Goal: Task Accomplishment & Management: Manage account settings

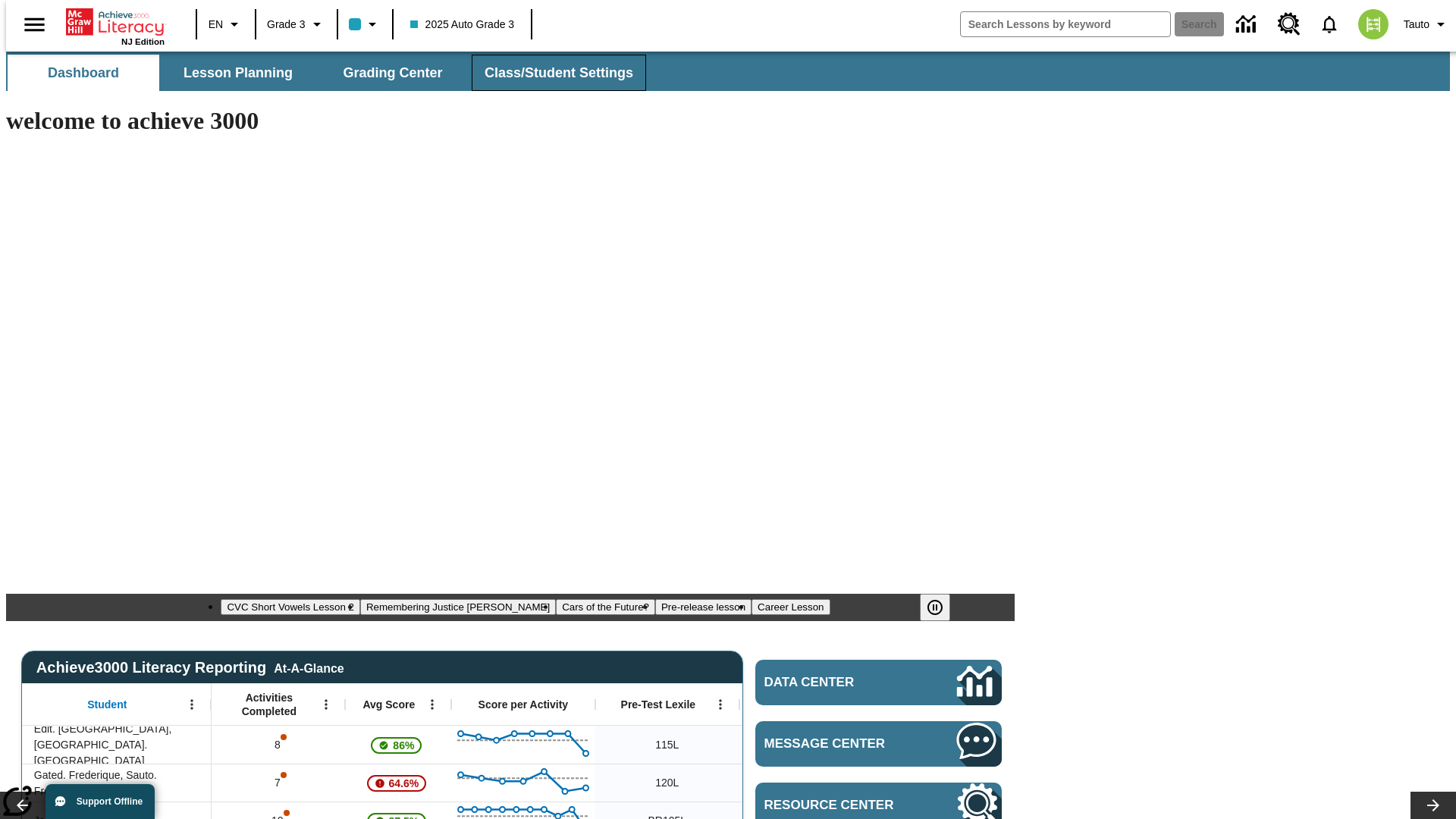
click at [551, 72] on span "Class/Student Settings" at bounding box center [559, 72] width 149 height 18
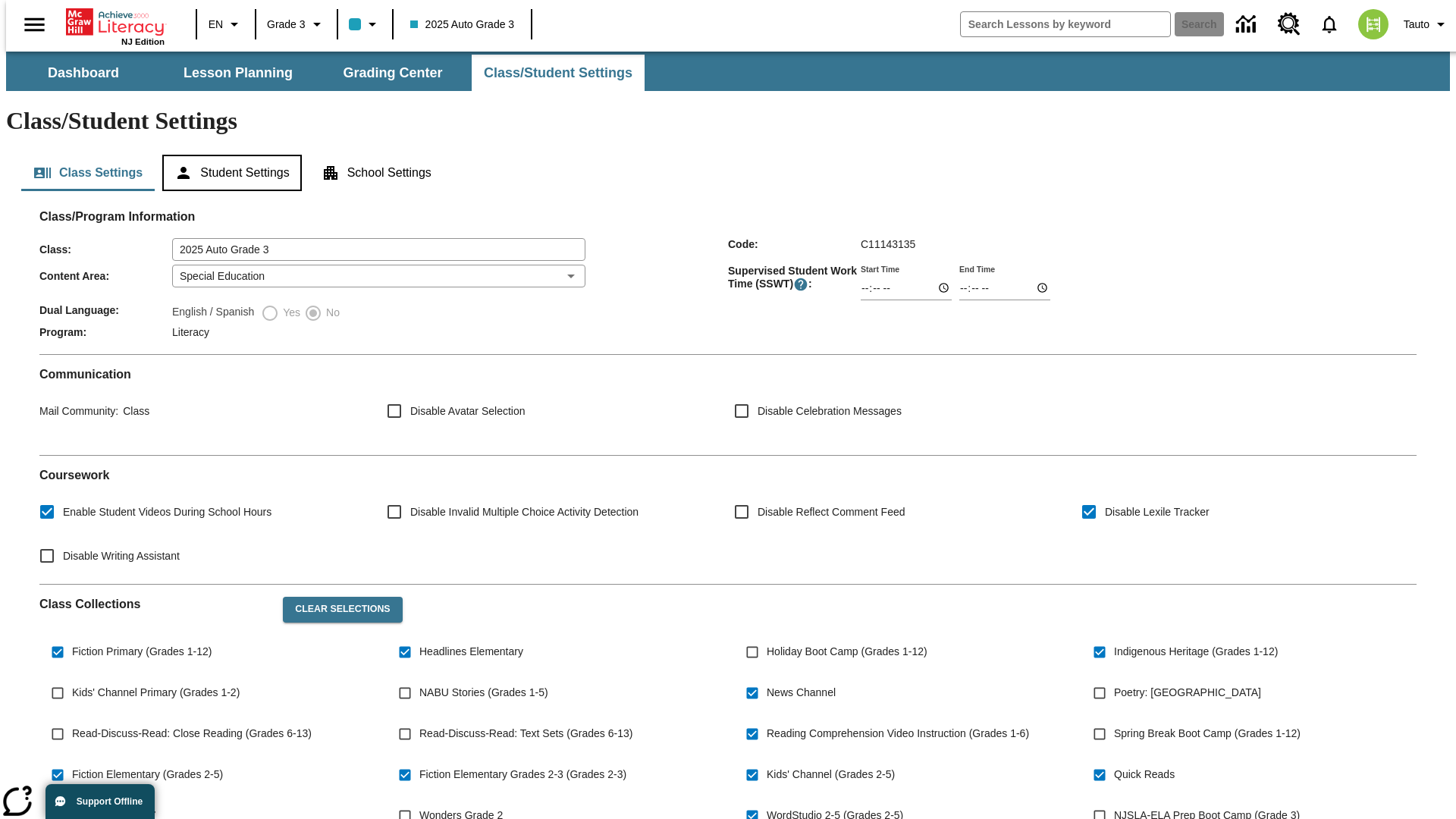
click at [228, 155] on button "Student Settings" at bounding box center [231, 173] width 138 height 36
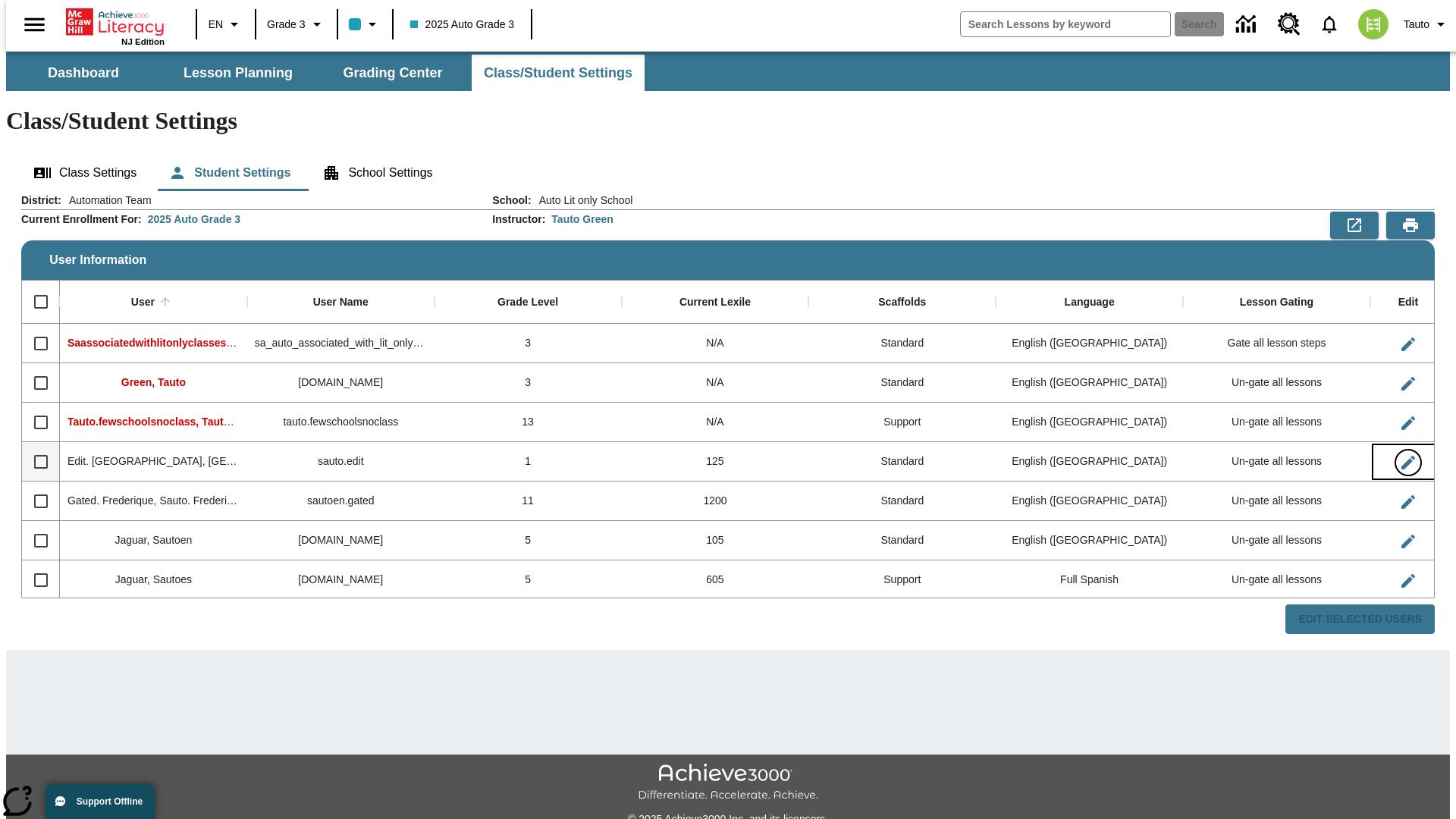
click at [1402, 456] on icon "Edit User" at bounding box center [1409, 462] width 14 height 14
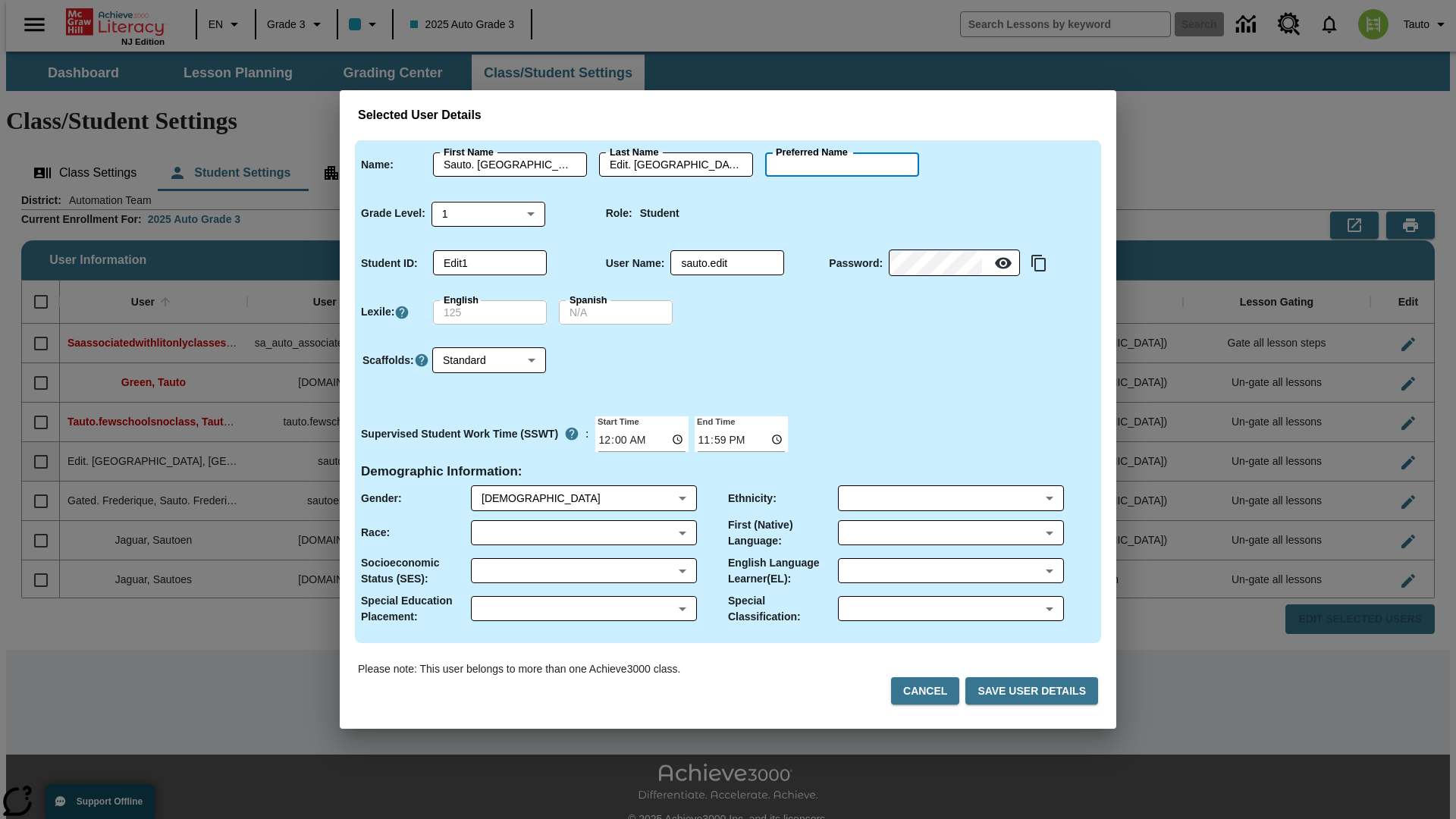
type input "Annamarie"
click at [931, 691] on button "Cancel" at bounding box center [926, 691] width 69 height 28
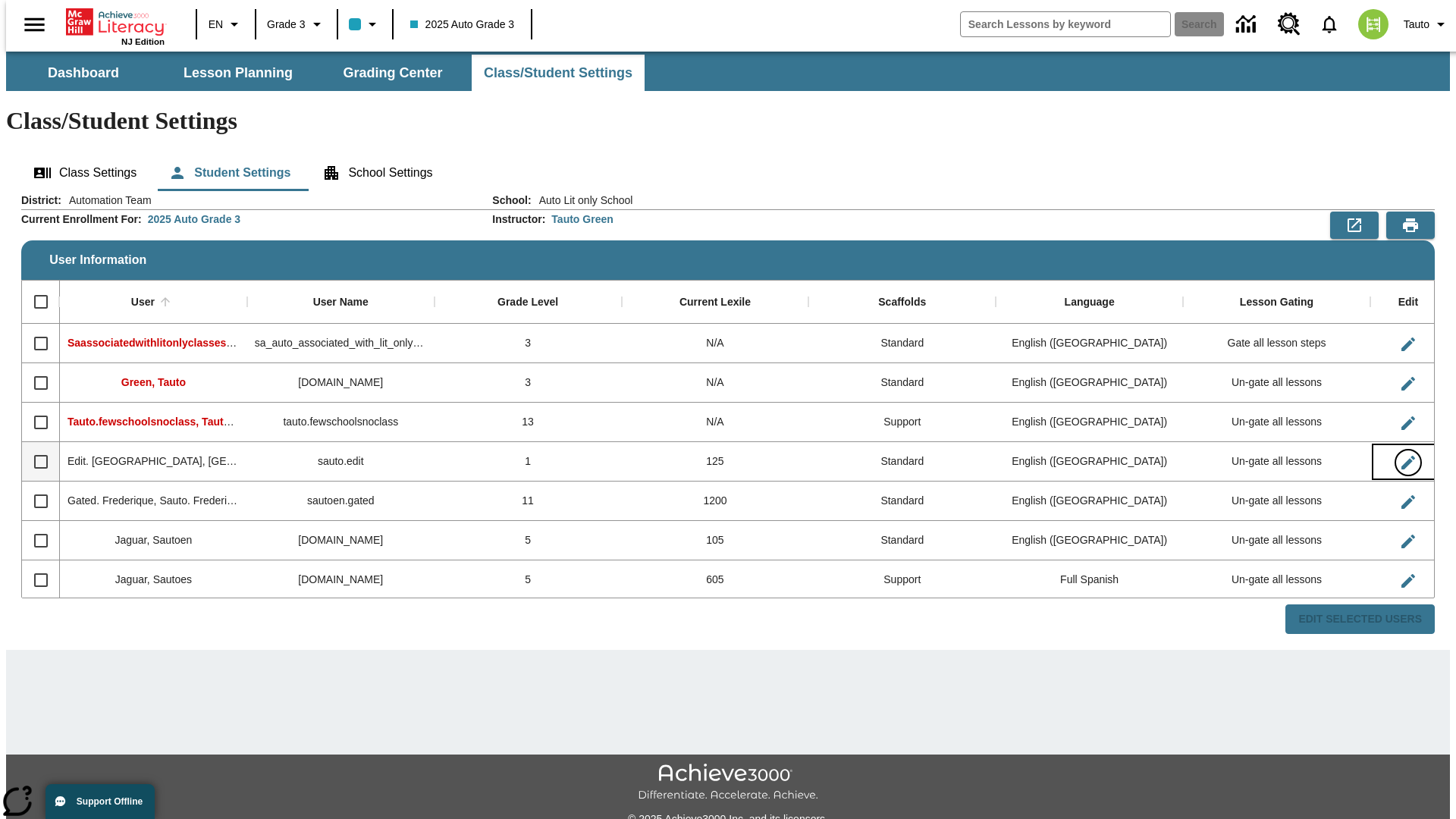
click at [1402, 456] on icon "Edit User" at bounding box center [1409, 462] width 14 height 14
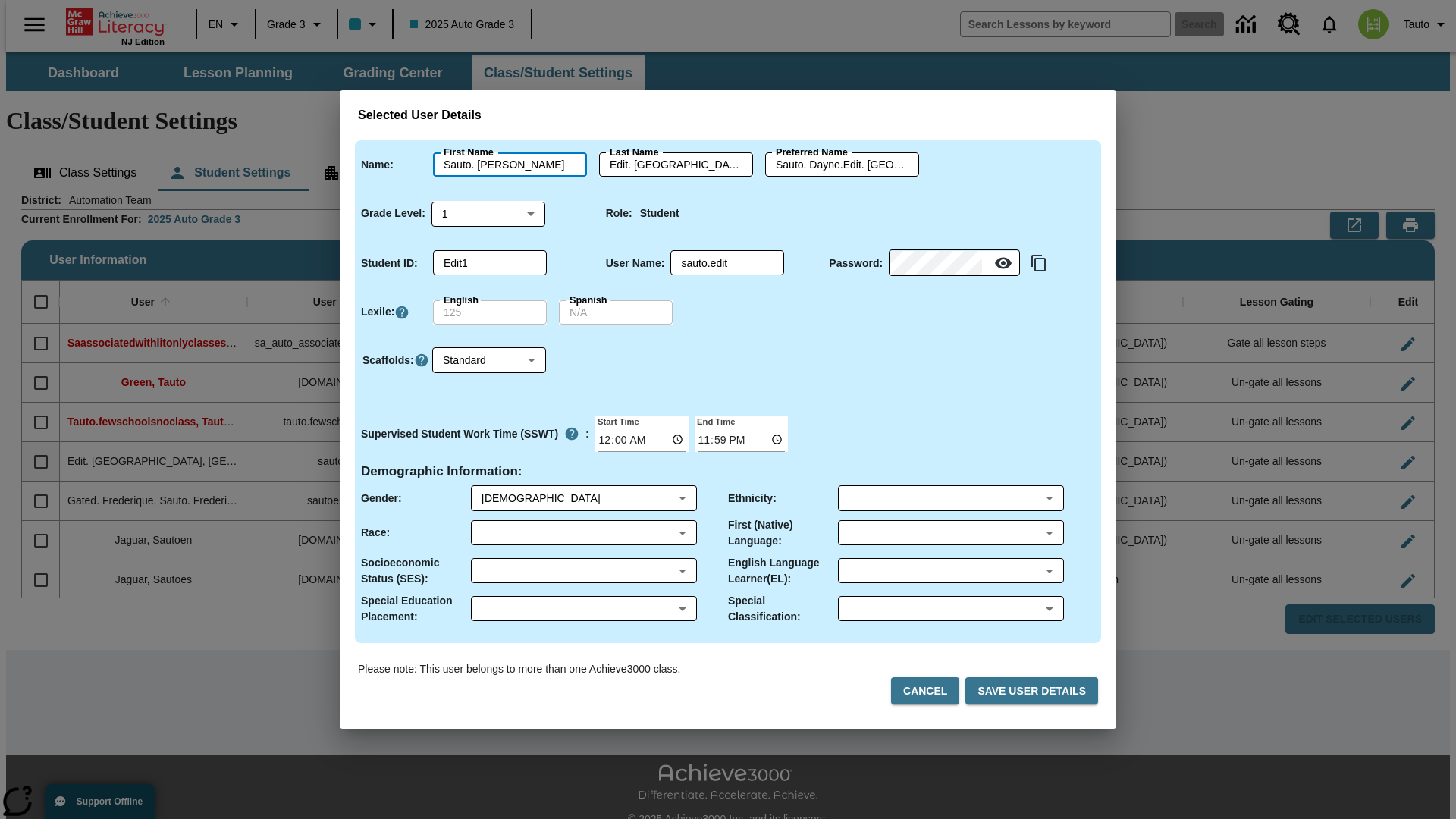
type input "Sauto. Annamarie"
type input "Edit. Annamarie"
type input "Sauto. Annamarie.Edit. Annamarie"
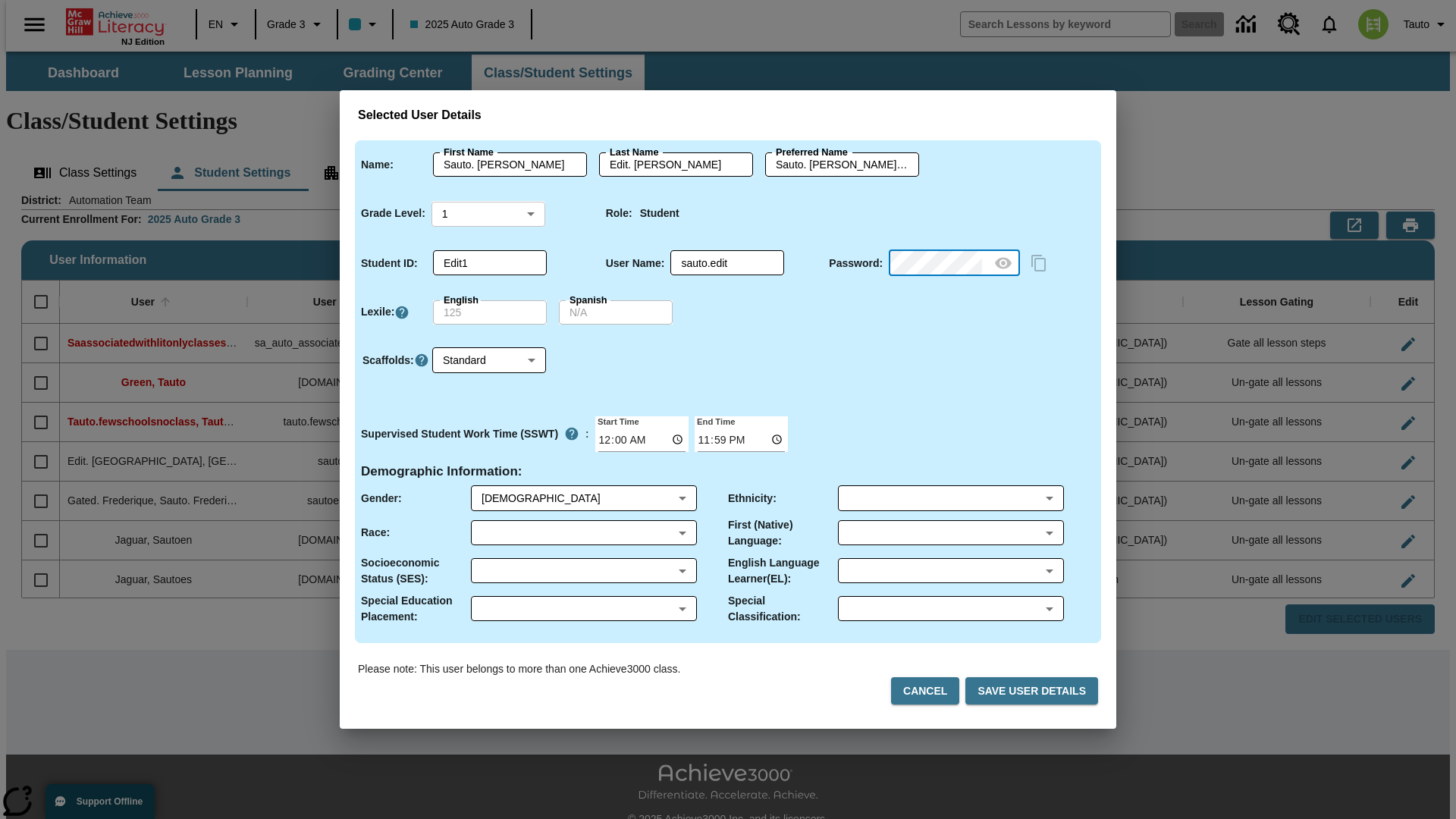
click at [488, 214] on body "Skip to main content NJ Edition EN Grade 3 2025 Auto Grade 3 Search 0 Tauto Das…" at bounding box center [728, 452] width 1444 height 801
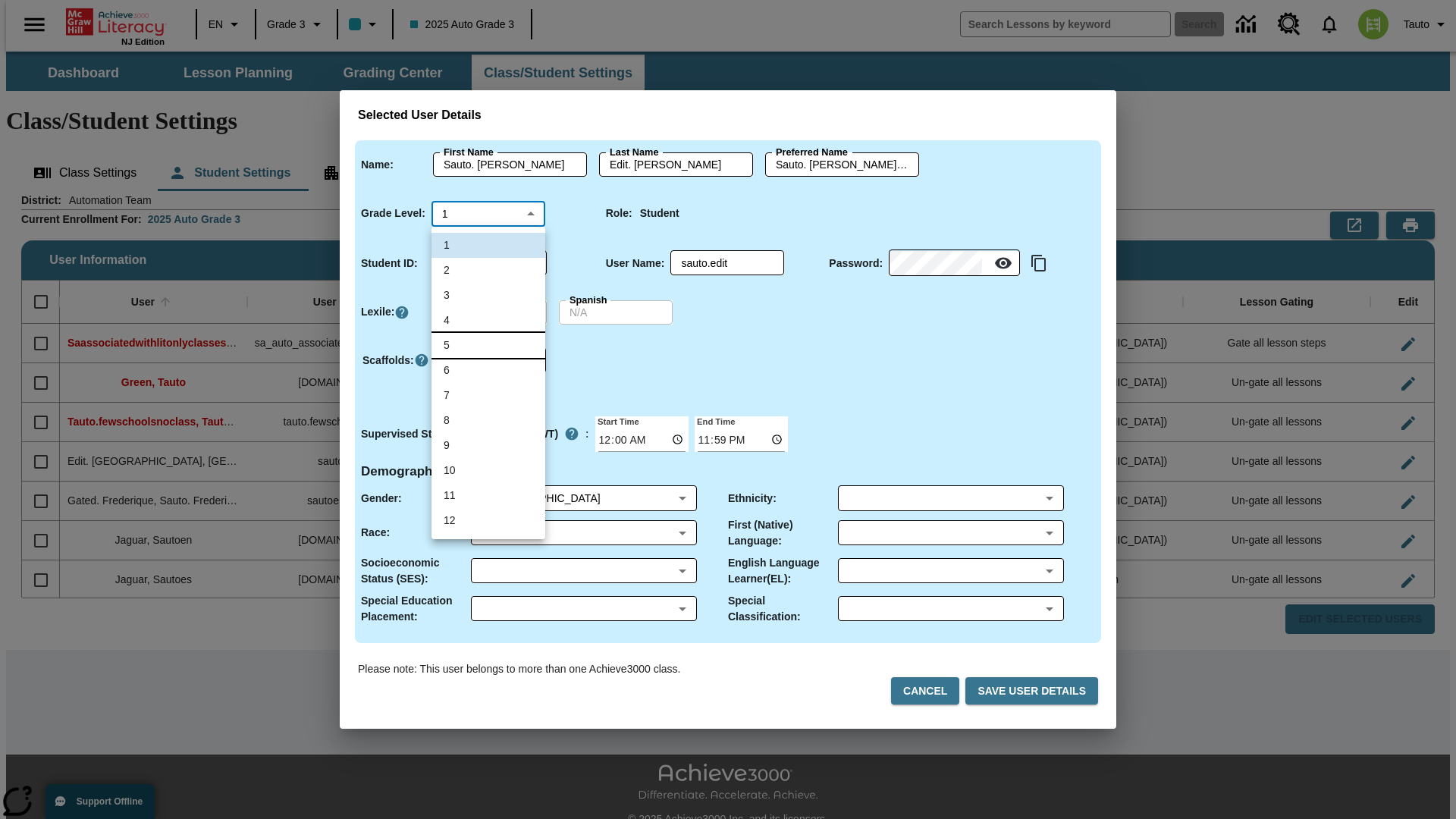
click at [488, 345] on li "5" at bounding box center [488, 345] width 114 height 25
type input "5"
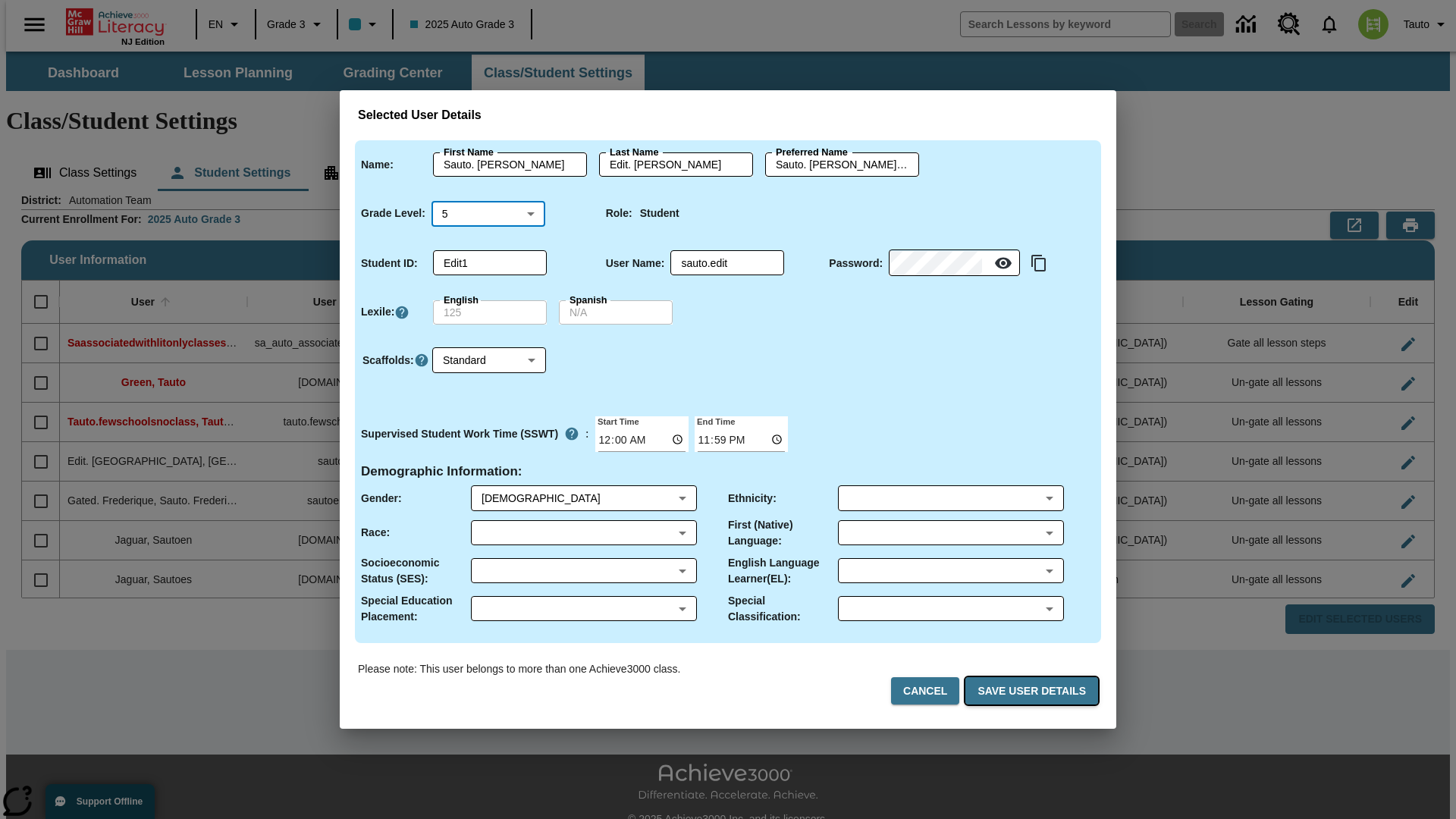
click at [1034, 691] on button "Save User Details" at bounding box center [1032, 691] width 133 height 28
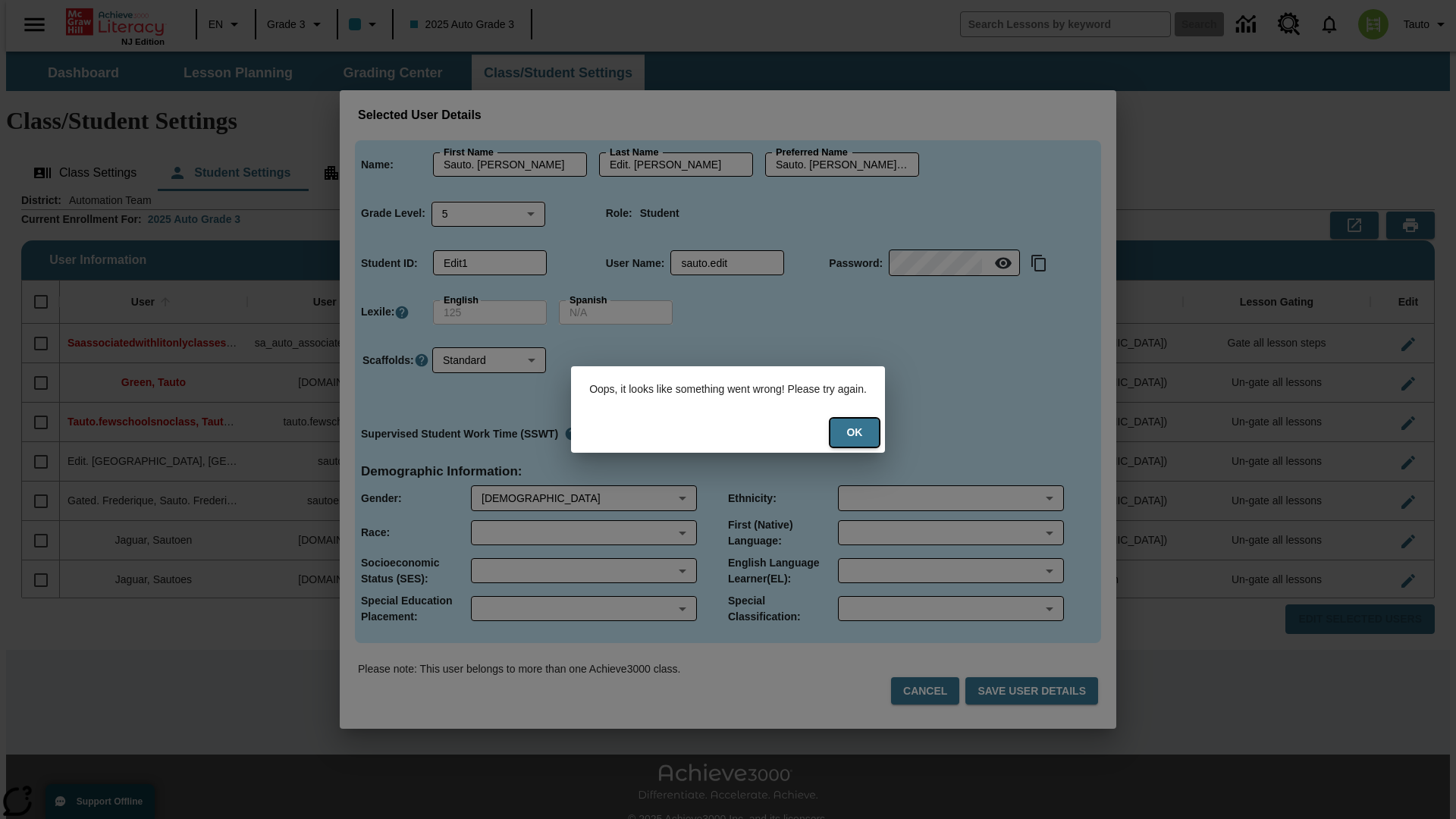
click at [864, 433] on button "Ok" at bounding box center [854, 433] width 48 height 28
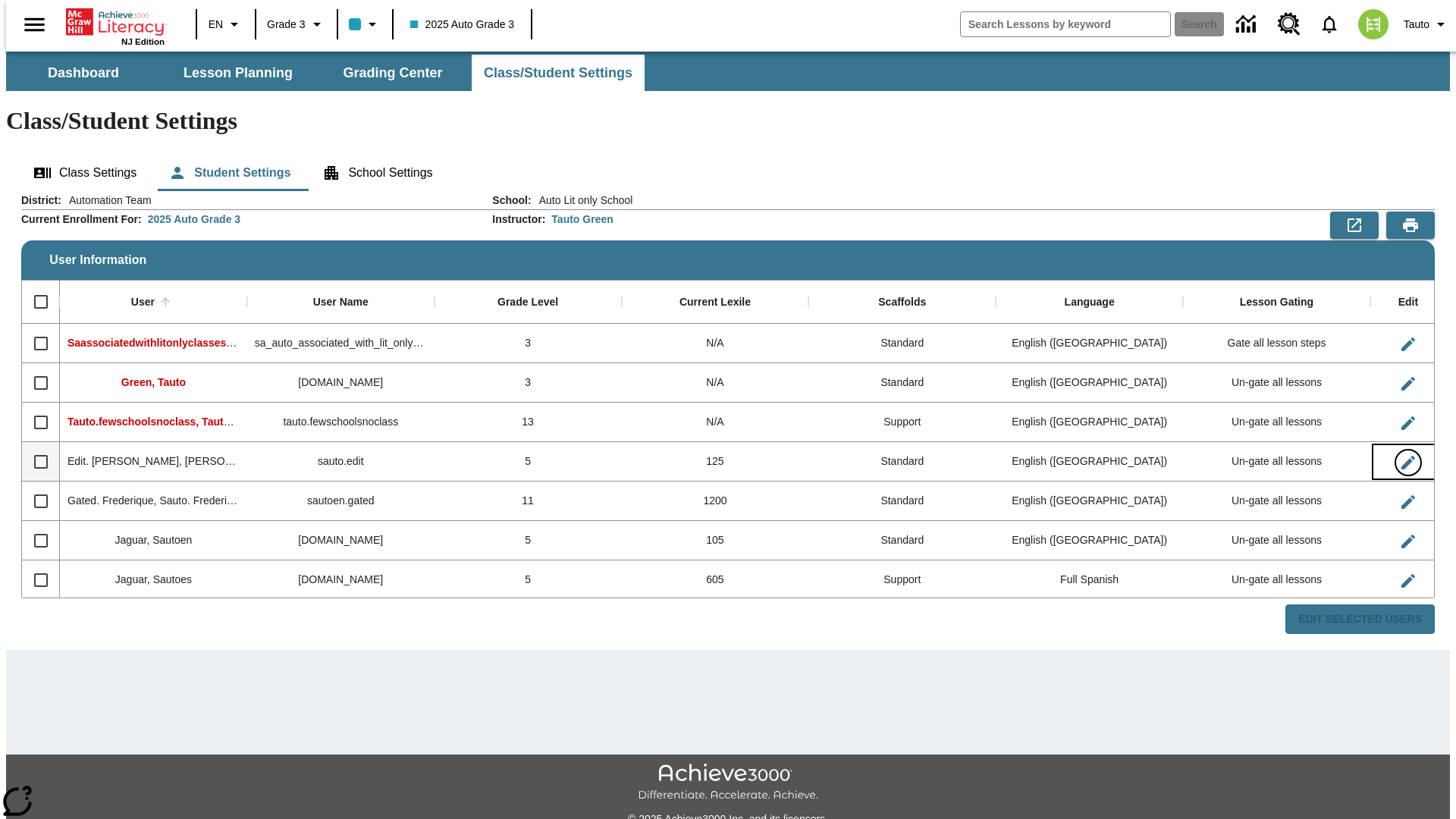
click at [1402, 456] on icon "Edit User" at bounding box center [1409, 462] width 14 height 14
